Goal: Navigation & Orientation: Find specific page/section

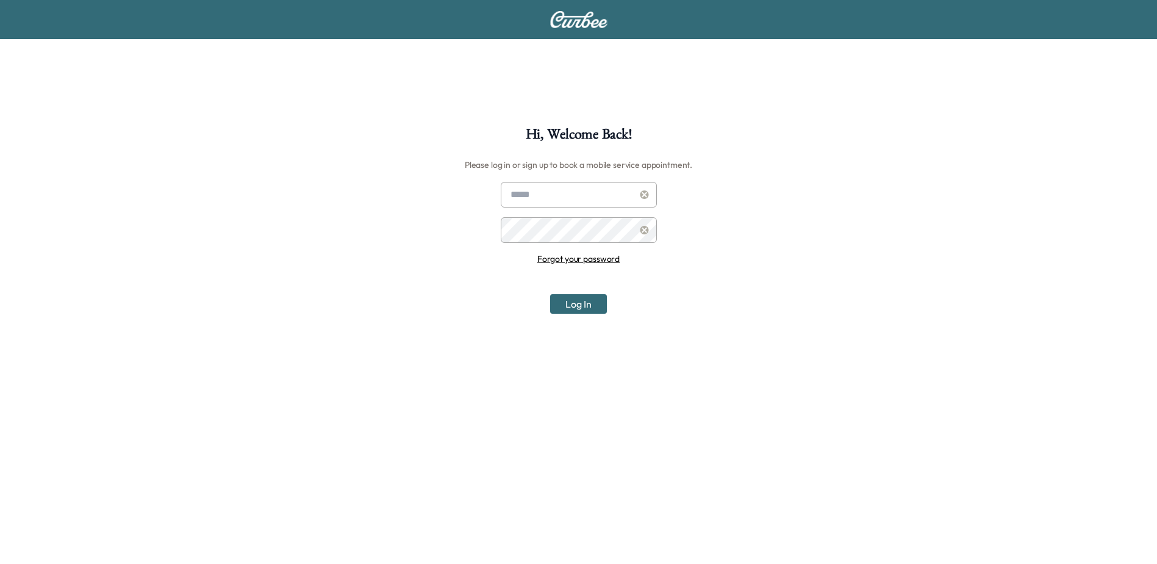
click at [530, 199] on input "text" at bounding box center [579, 195] width 156 height 26
type input "**********"
click at [576, 305] on button "Log In" at bounding box center [578, 304] width 57 height 20
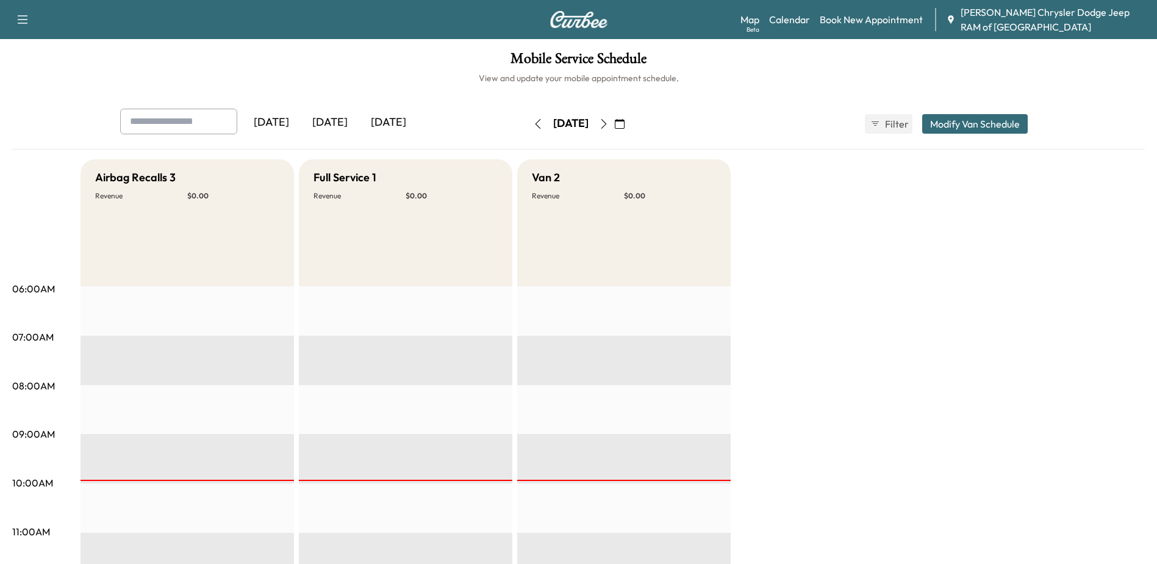
click at [254, 113] on div "[DATE]" at bounding box center [271, 123] width 59 height 28
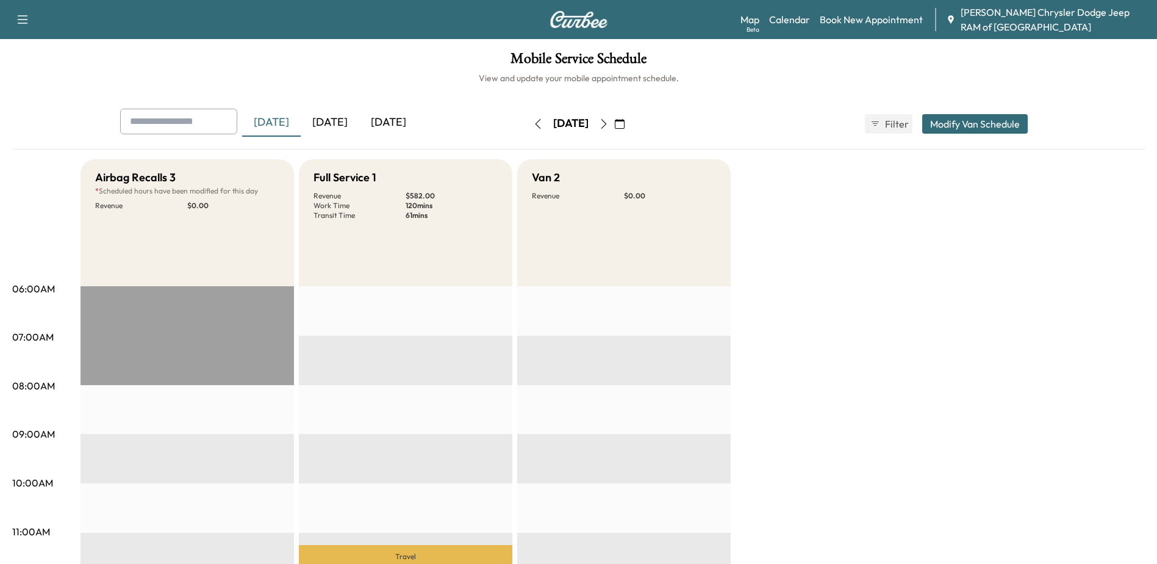
click at [609, 123] on icon "button" at bounding box center [604, 124] width 10 height 10
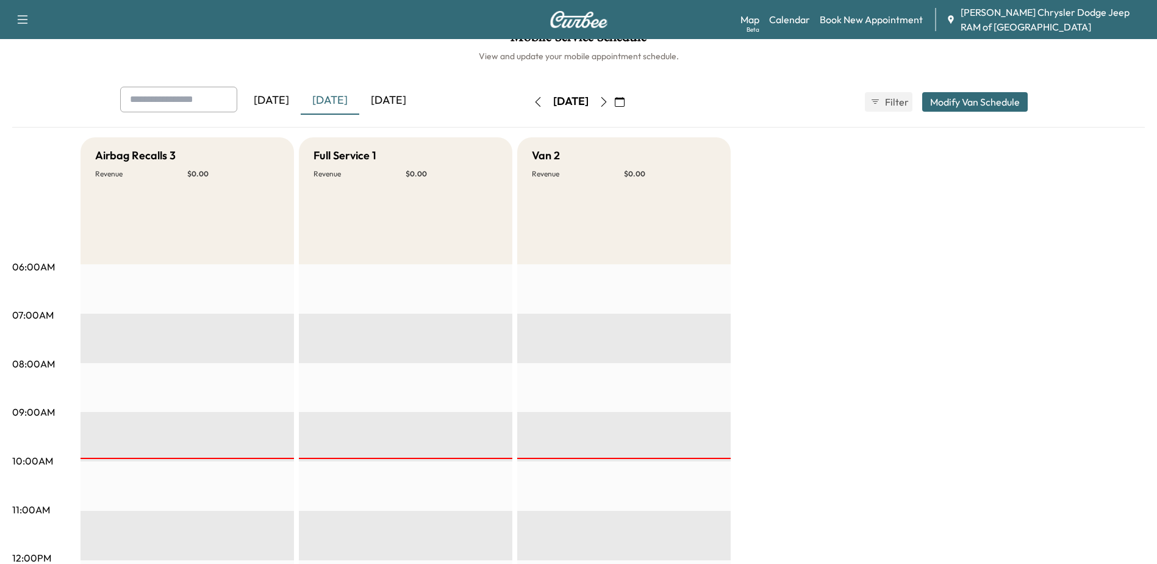
scroll to position [61, 0]
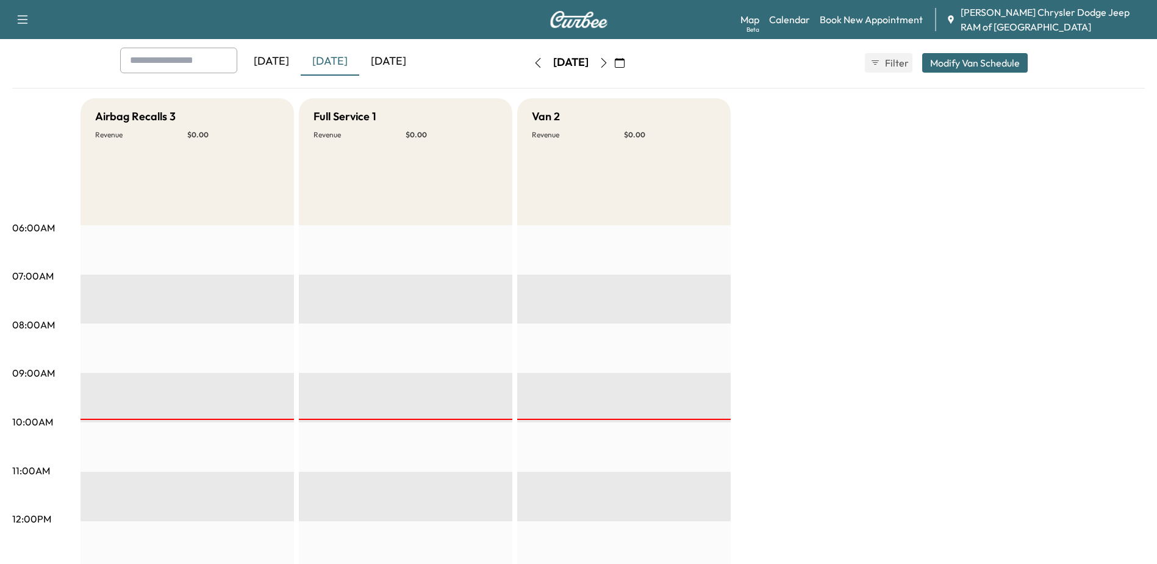
click at [533, 63] on icon "button" at bounding box center [538, 63] width 10 height 10
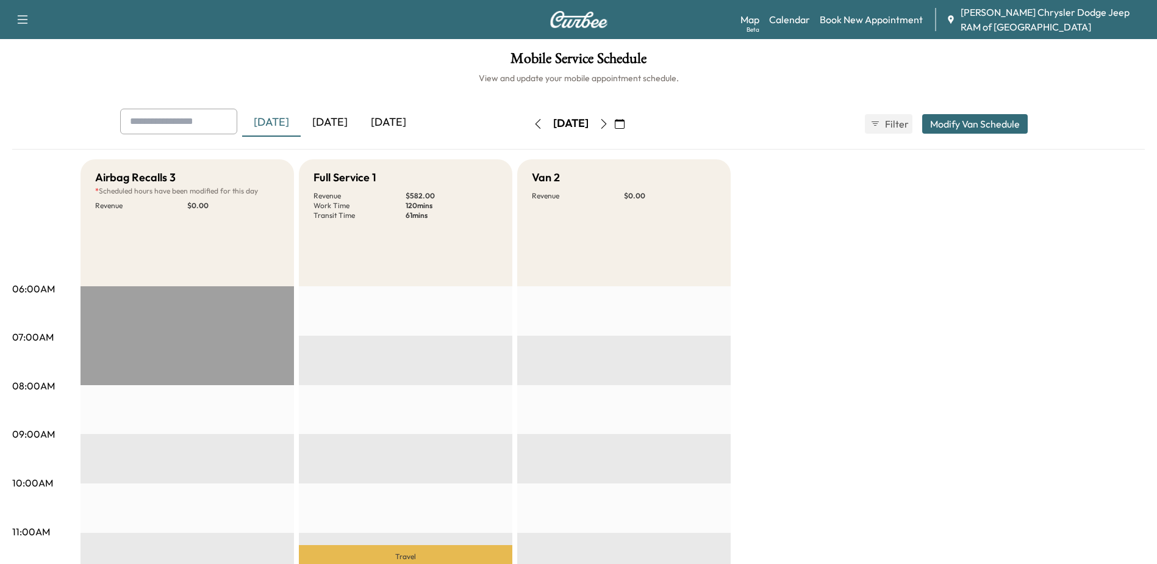
click at [609, 123] on icon "button" at bounding box center [604, 124] width 10 height 10
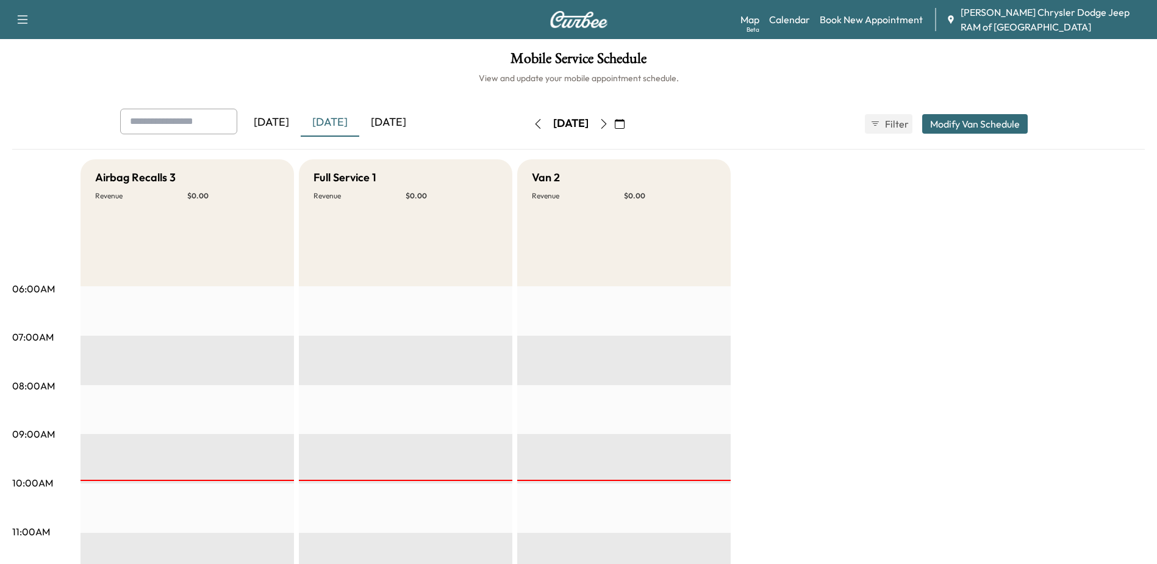
click at [609, 124] on icon "button" at bounding box center [604, 124] width 10 height 10
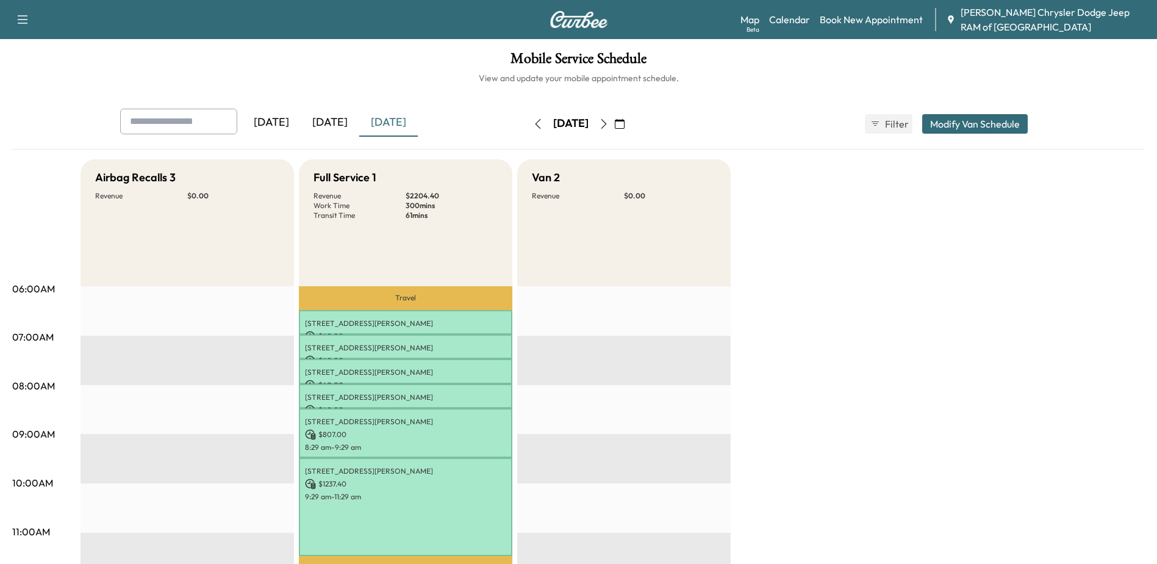
click at [331, 123] on div "[DATE]" at bounding box center [330, 123] width 59 height 28
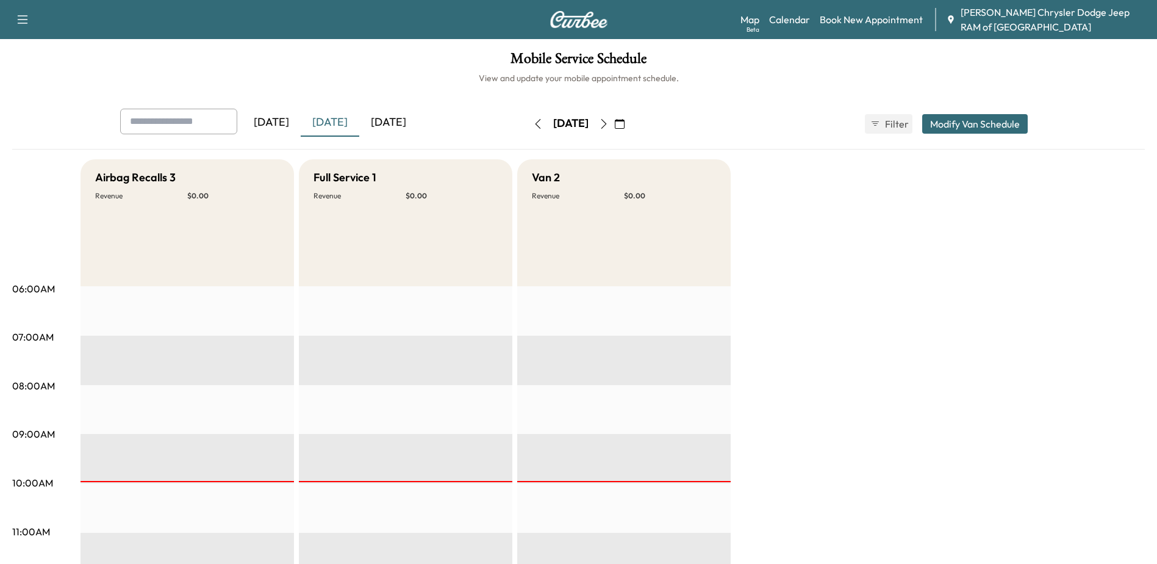
click at [269, 118] on div "[DATE]" at bounding box center [271, 123] width 59 height 28
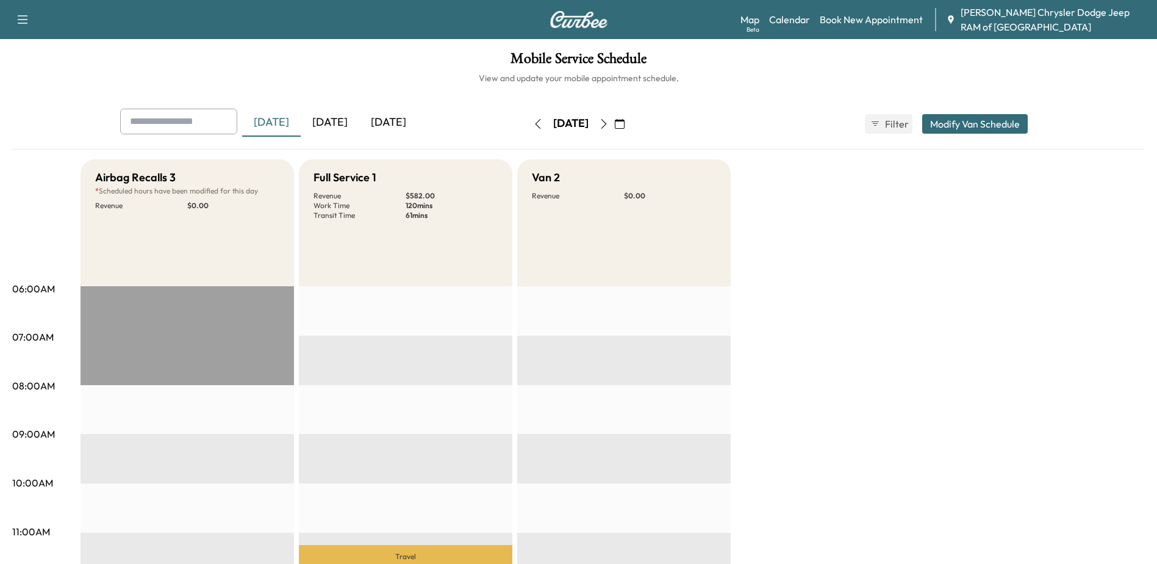
click at [333, 121] on div "[DATE]" at bounding box center [330, 123] width 59 height 28
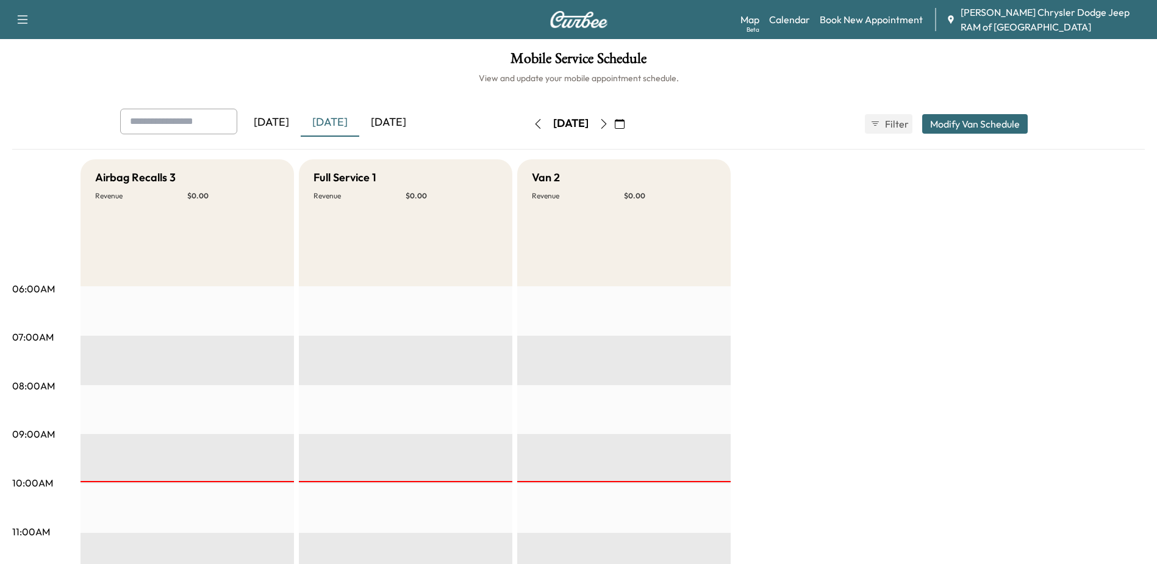
click at [397, 121] on div "[DATE]" at bounding box center [388, 123] width 59 height 28
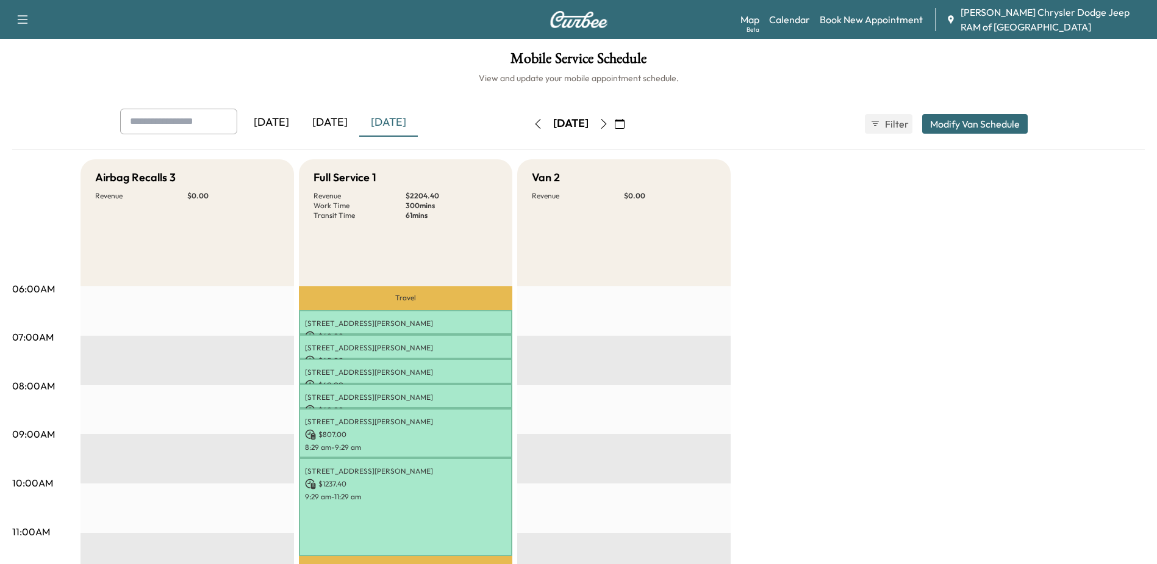
click at [267, 120] on div "[DATE]" at bounding box center [271, 123] width 59 height 28
